Goal: Check status

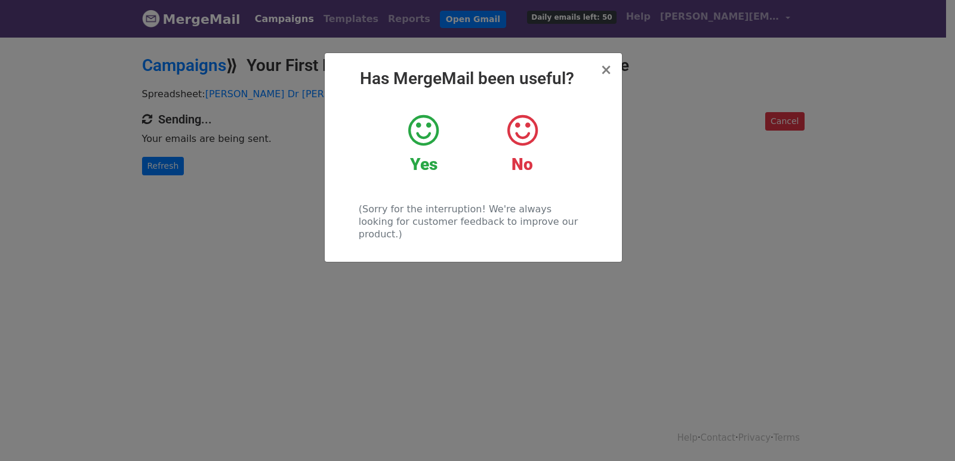
drag, startPoint x: 254, startPoint y: 206, endPoint x: 243, endPoint y: 189, distance: 20.4
click at [253, 204] on div "× Has MergeMail been useful? Yes No (Sorry for the interruption! We're always l…" at bounding box center [477, 248] width 955 height 425
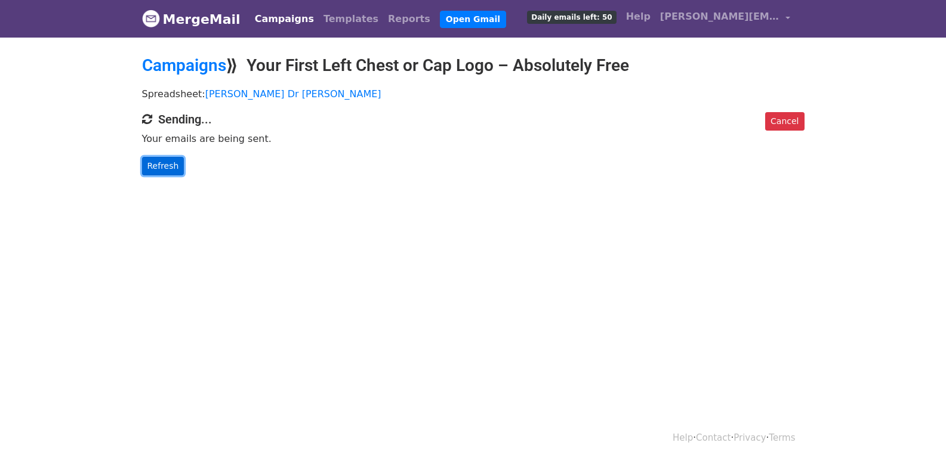
click at [173, 169] on link "Refresh" at bounding box center [163, 166] width 42 height 18
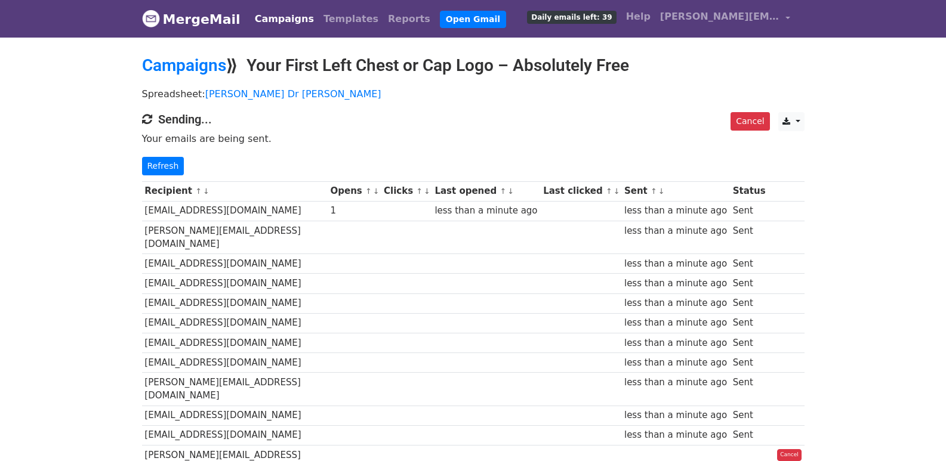
click at [150, 150] on div "Cancel CSV Excel Sending... Your emails are being sent. Refresh" at bounding box center [473, 143] width 680 height 63
click at [158, 169] on link "Refresh" at bounding box center [163, 166] width 42 height 18
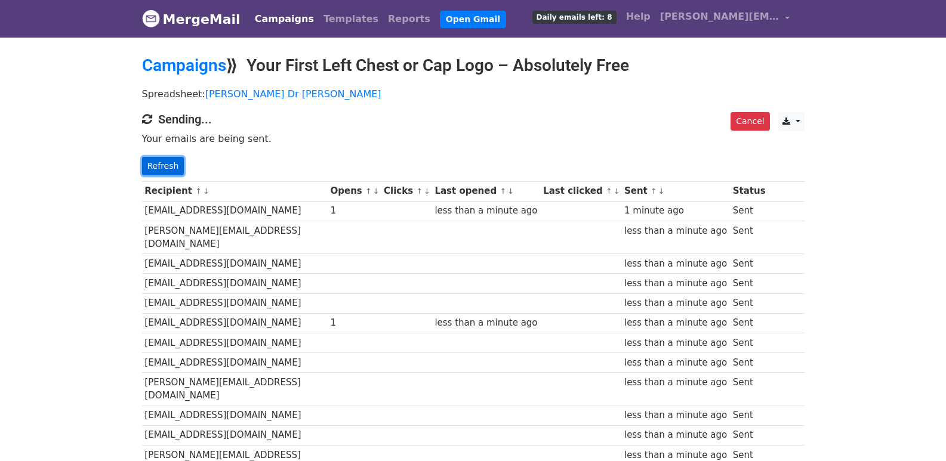
click at [161, 157] on link "Refresh" at bounding box center [163, 166] width 42 height 18
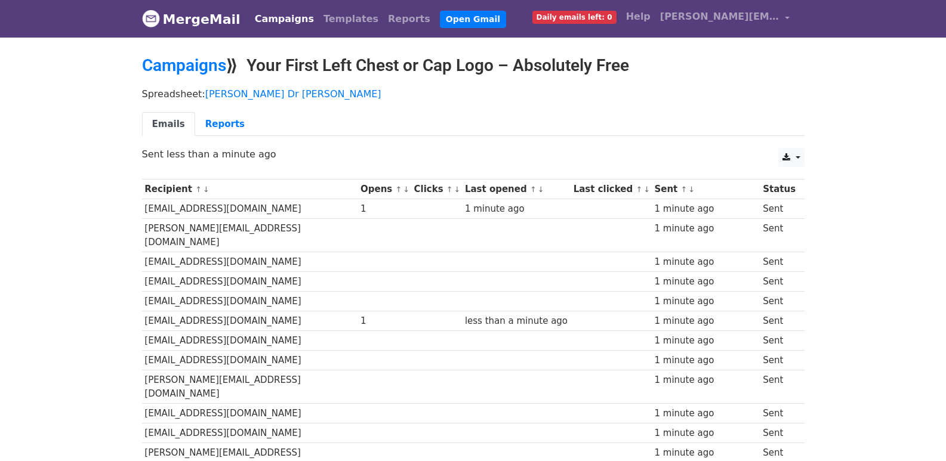
click at [164, 170] on div "CSV Excel Sent less than a minute ago" at bounding box center [473, 160] width 680 height 25
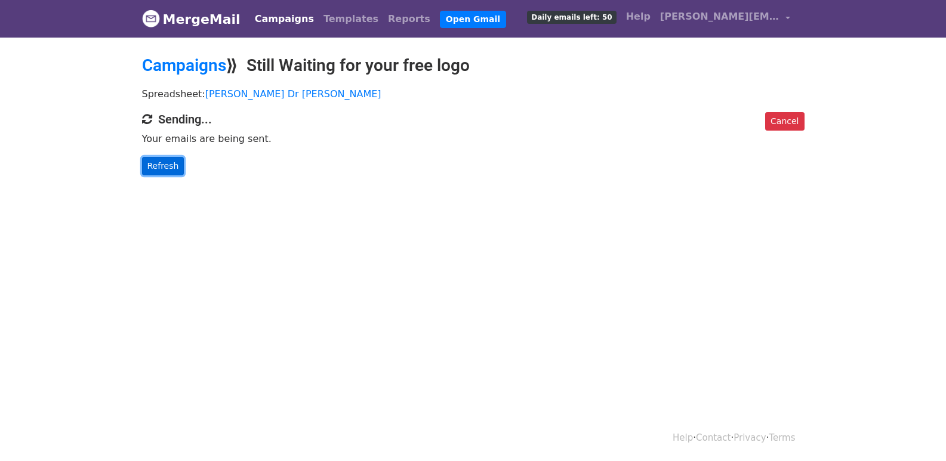
click at [163, 162] on link "Refresh" at bounding box center [163, 166] width 42 height 18
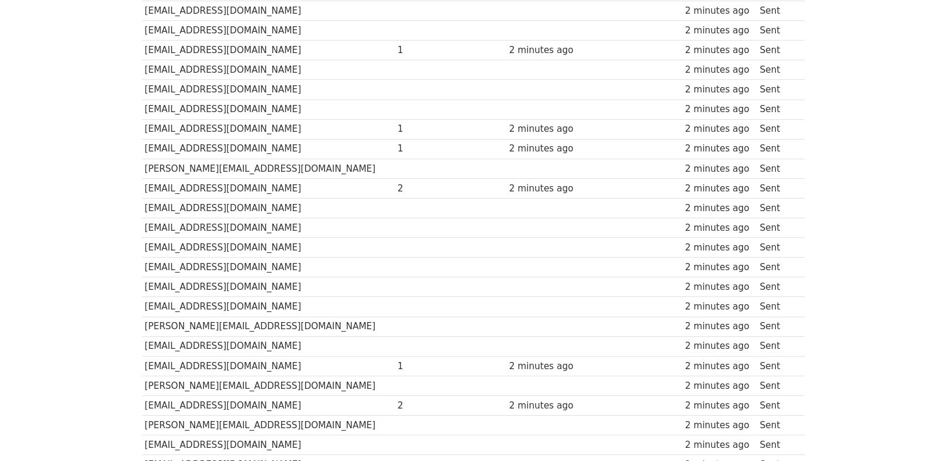
scroll to position [597, 0]
